Goal: Find specific page/section: Find specific page/section

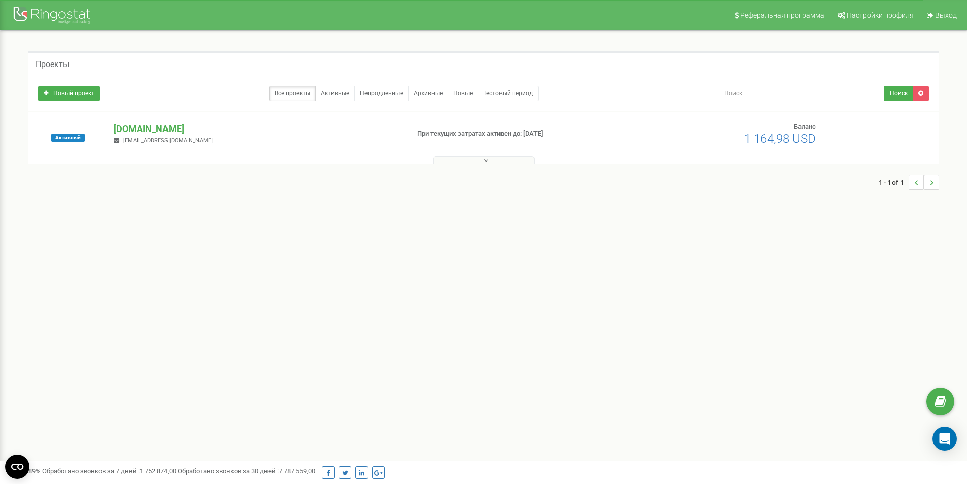
click at [483, 160] on button at bounding box center [484, 160] width 102 height 8
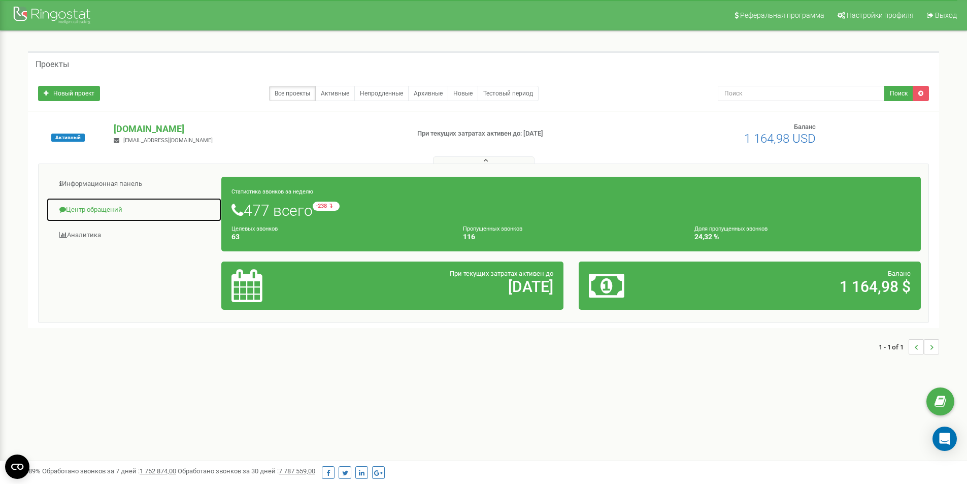
click at [101, 209] on link "Центр обращений" at bounding box center [134, 210] width 176 height 25
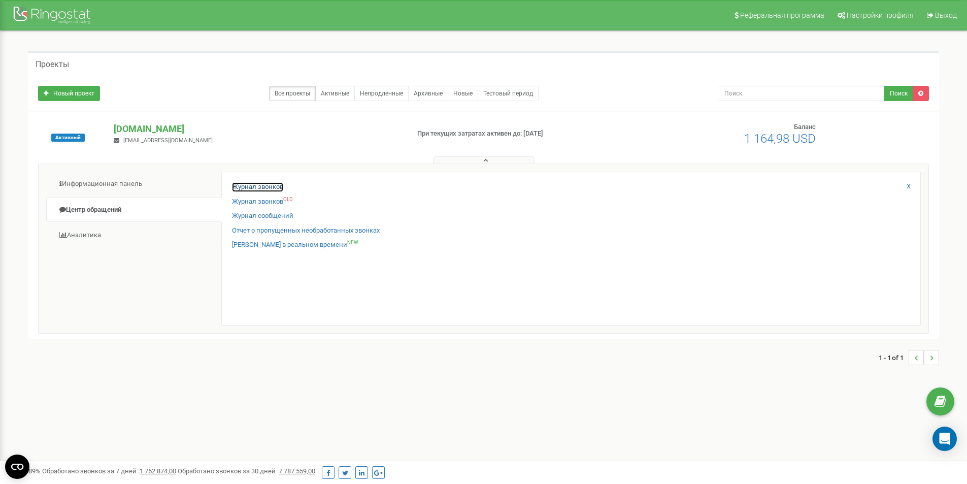
click at [250, 188] on link "Журнал звонков" at bounding box center [257, 187] width 51 height 10
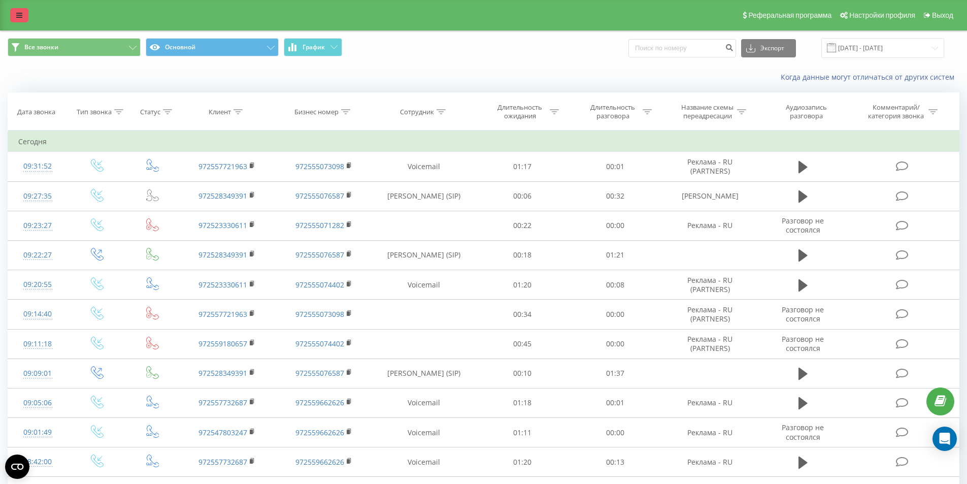
click at [17, 11] on link at bounding box center [19, 15] width 18 height 14
